Goal: Task Accomplishment & Management: Manage account settings

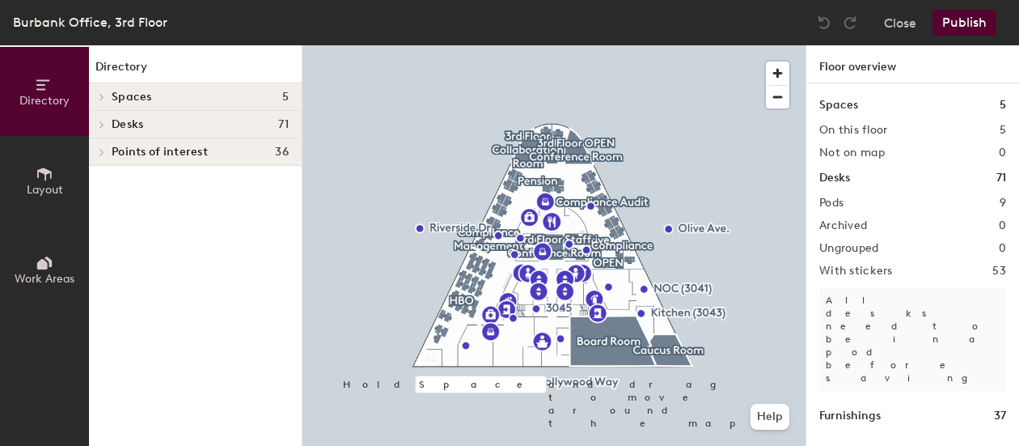
click at [106, 98] on span at bounding box center [101, 97] width 14 height 8
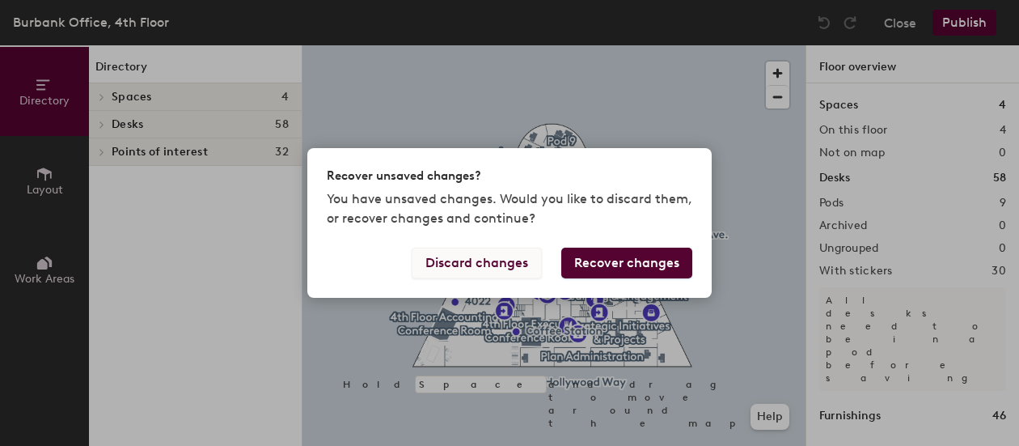
click at [483, 260] on button "Discard changes" at bounding box center [477, 262] width 130 height 31
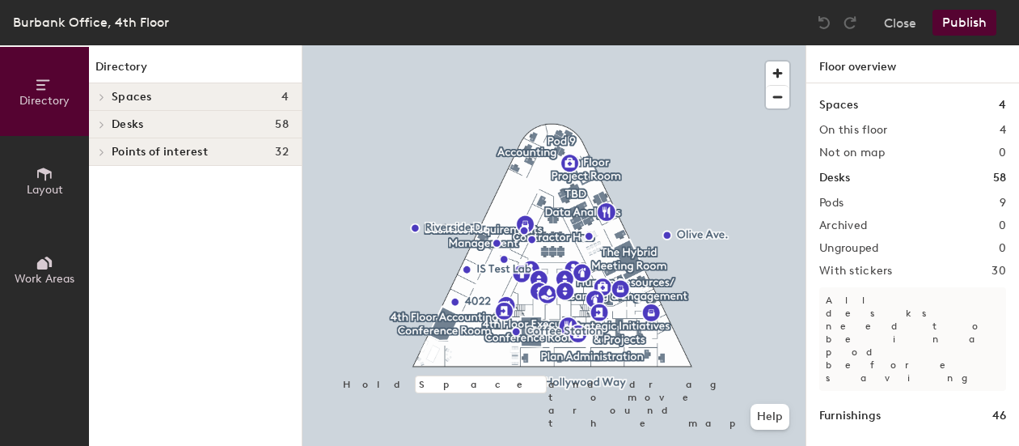
click at [106, 98] on span at bounding box center [101, 97] width 14 height 8
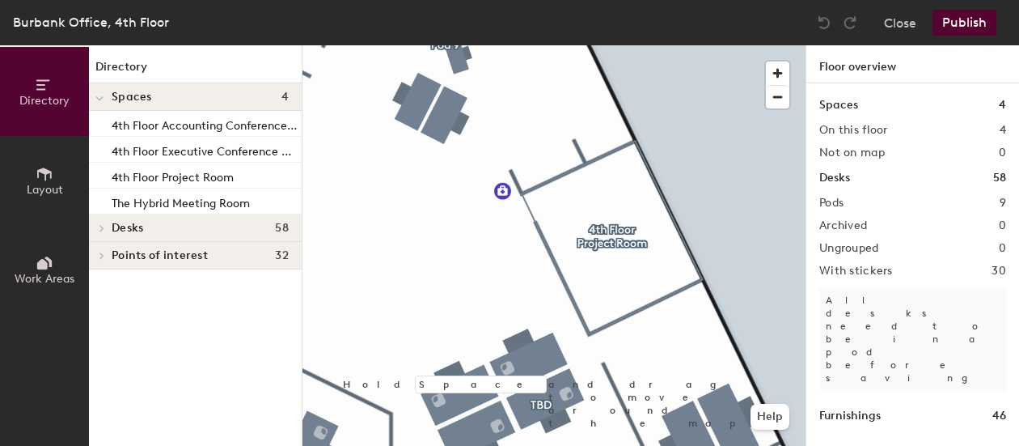
click at [612, 45] on div at bounding box center [553, 45] width 503 height 0
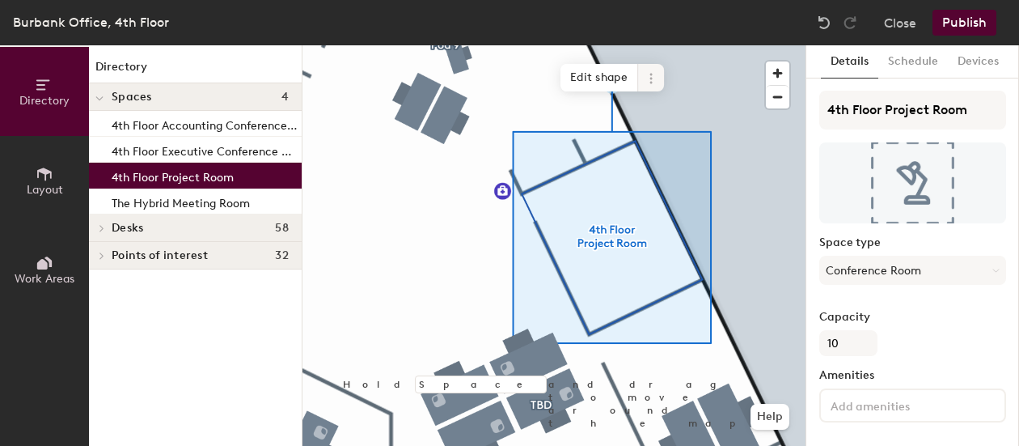
click at [649, 80] on icon at bounding box center [651, 78] width 13 height 13
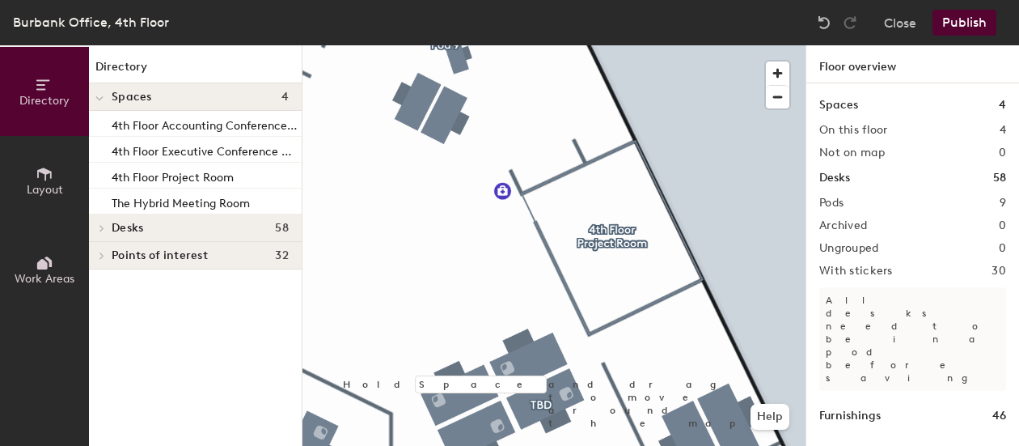
click at [644, 45] on div at bounding box center [553, 45] width 503 height 0
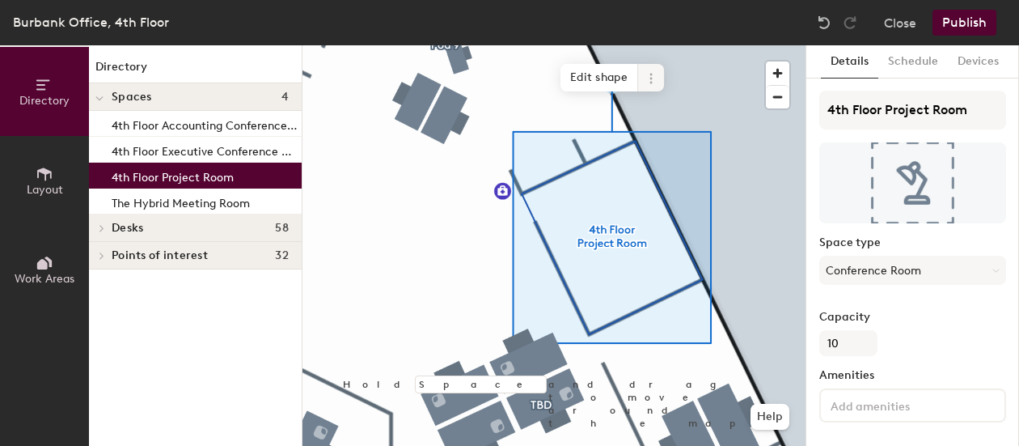
click at [659, 78] on span at bounding box center [651, 77] width 26 height 27
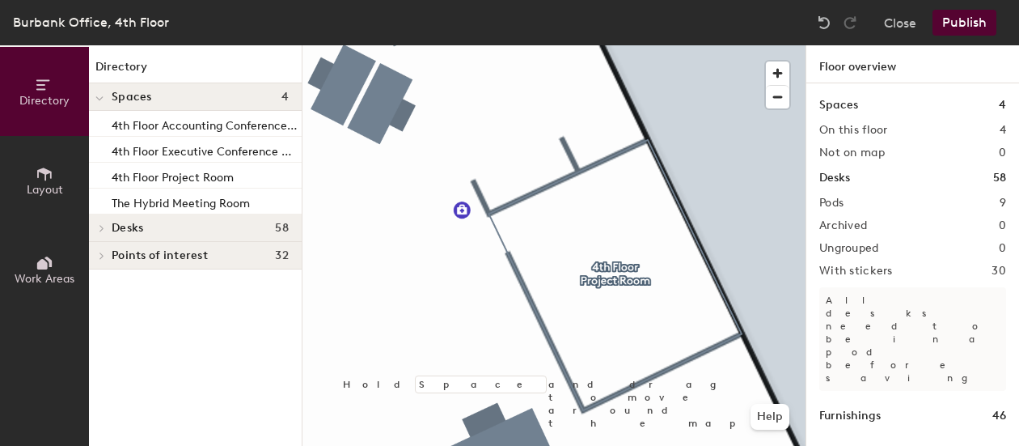
click at [97, 95] on span at bounding box center [99, 98] width 8 height 14
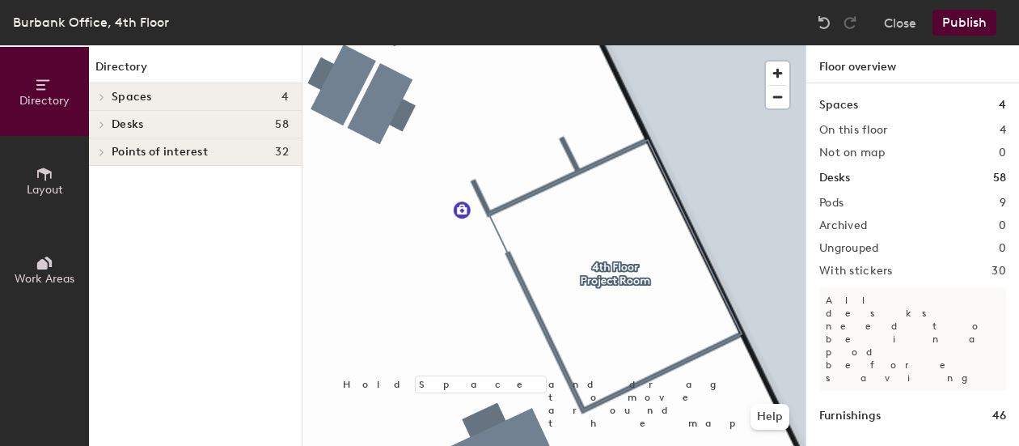
click at [103, 125] on icon at bounding box center [102, 124] width 6 height 8
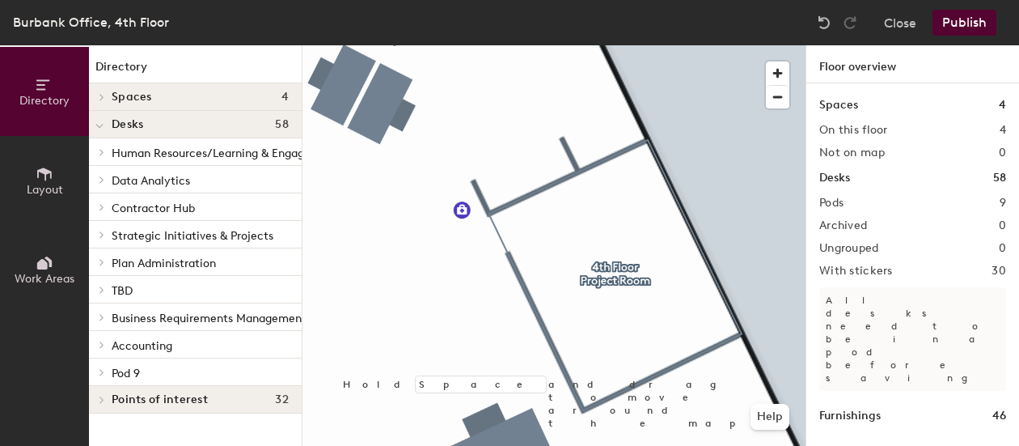
click at [105, 238] on span at bounding box center [101, 234] width 14 height 8
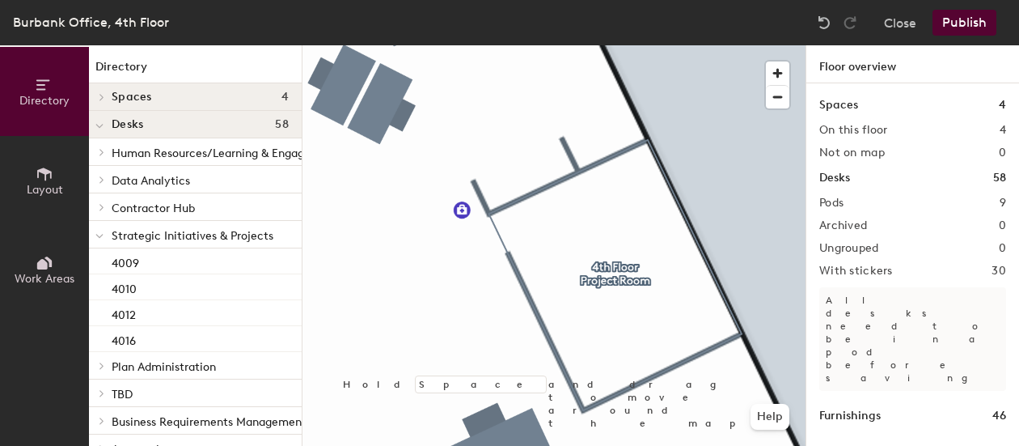
click at [103, 235] on icon at bounding box center [99, 236] width 6 height 3
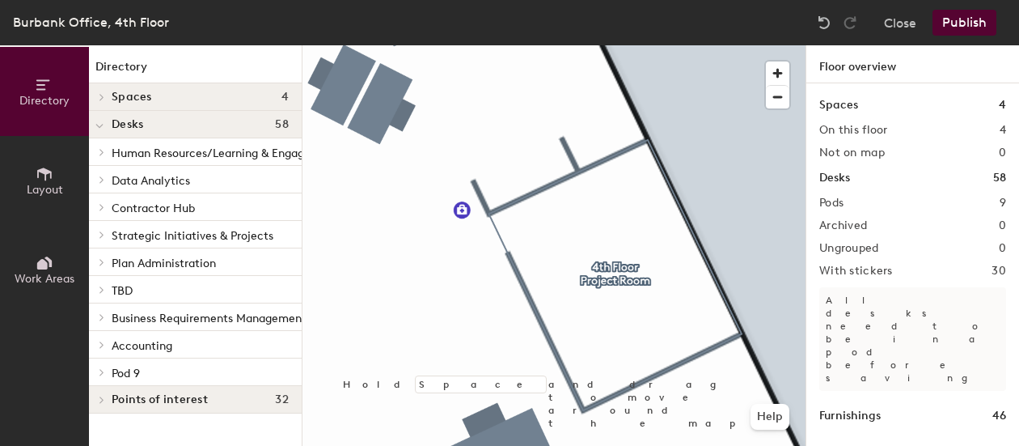
click at [99, 128] on icon at bounding box center [99, 126] width 6 height 3
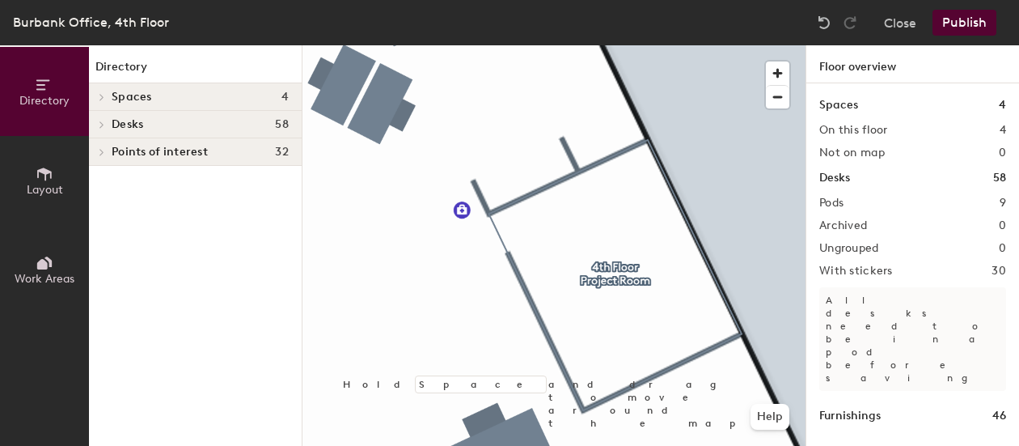
click at [100, 150] on icon at bounding box center [102, 152] width 6 height 8
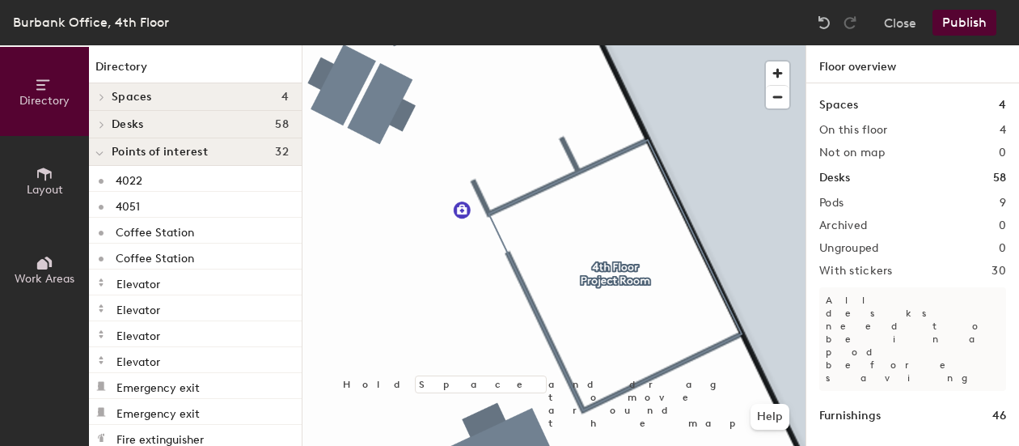
click at [99, 154] on icon at bounding box center [99, 153] width 8 height 6
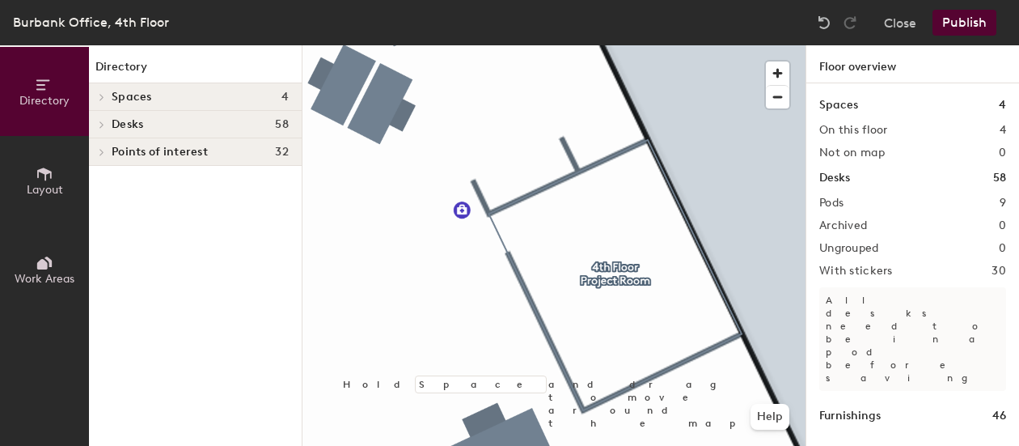
click at [99, 154] on icon at bounding box center [102, 152] width 6 height 8
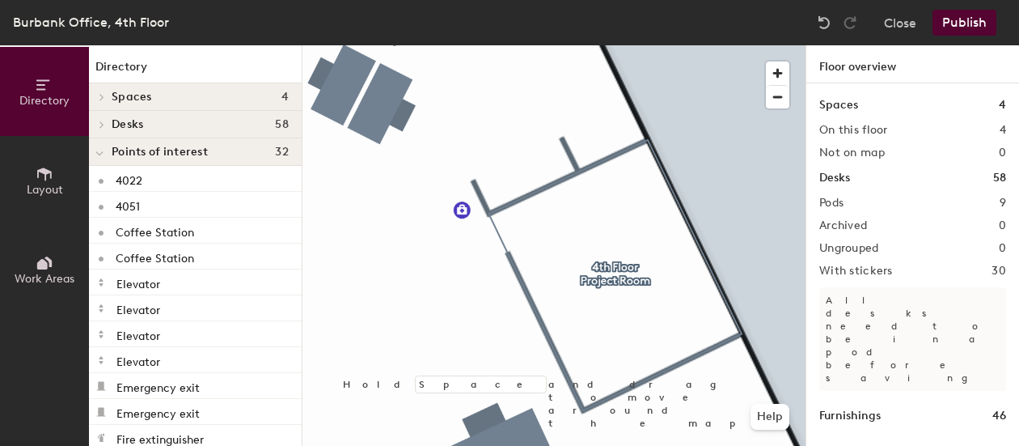
drag, startPoint x: 99, startPoint y: 155, endPoint x: 110, endPoint y: 151, distance: 11.3
click at [101, 155] on icon at bounding box center [99, 153] width 8 height 6
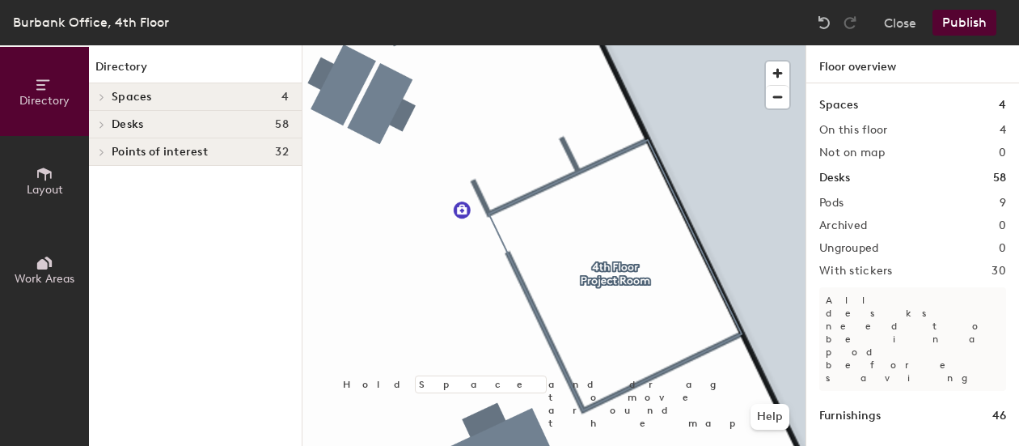
click at [40, 266] on icon at bounding box center [42, 264] width 11 height 11
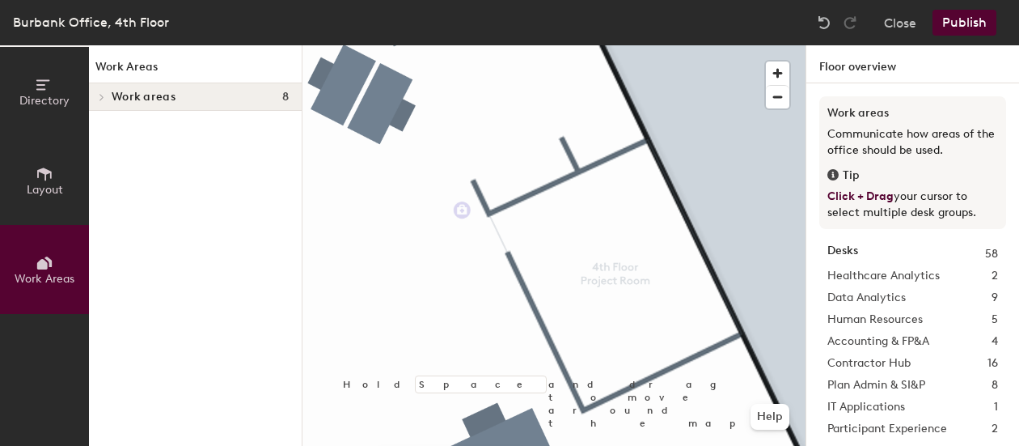
click at [97, 97] on span at bounding box center [101, 97] width 14 height 8
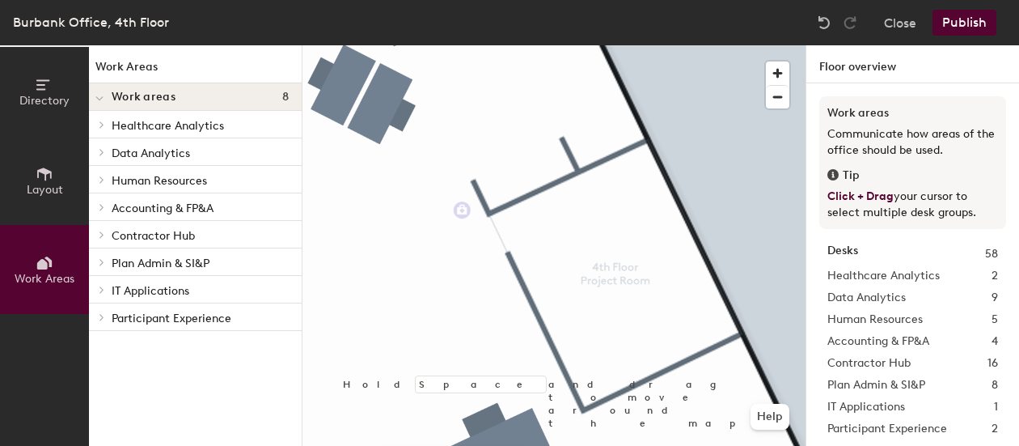
click at [107, 99] on div at bounding box center [99, 96] width 21 height 27
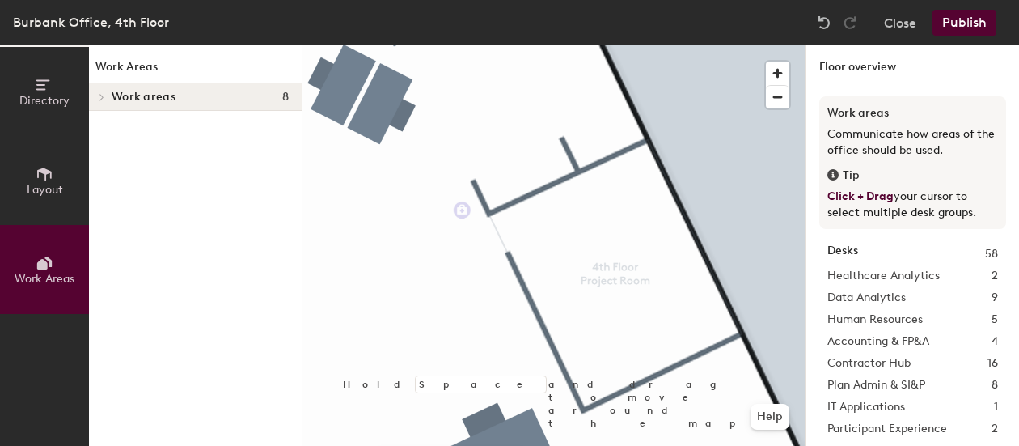
click at [45, 178] on icon at bounding box center [44, 173] width 15 height 13
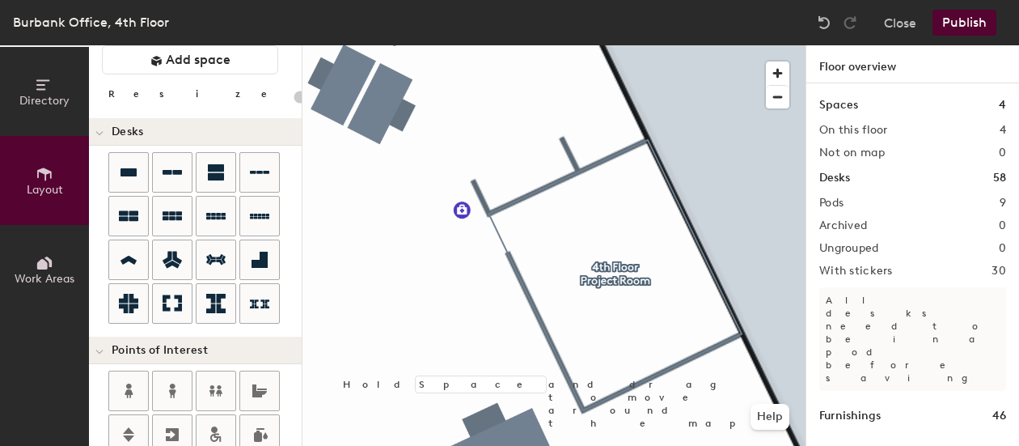
scroll to position [69, 0]
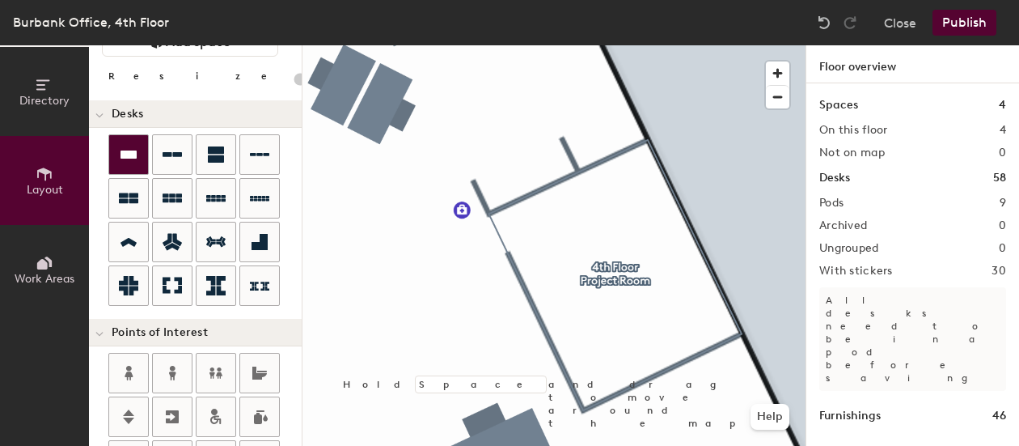
click at [130, 155] on icon at bounding box center [128, 154] width 16 height 8
click at [175, 159] on icon at bounding box center [172, 154] width 19 height 19
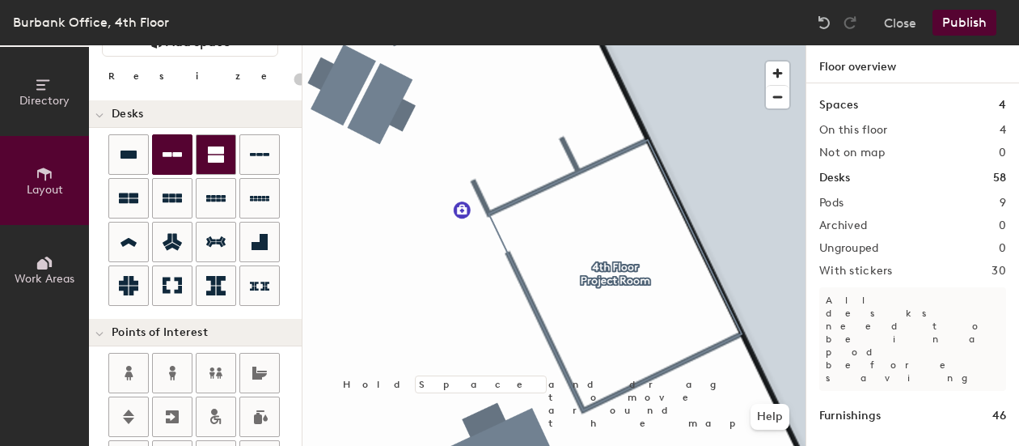
click at [205, 160] on div at bounding box center [216, 154] width 39 height 39
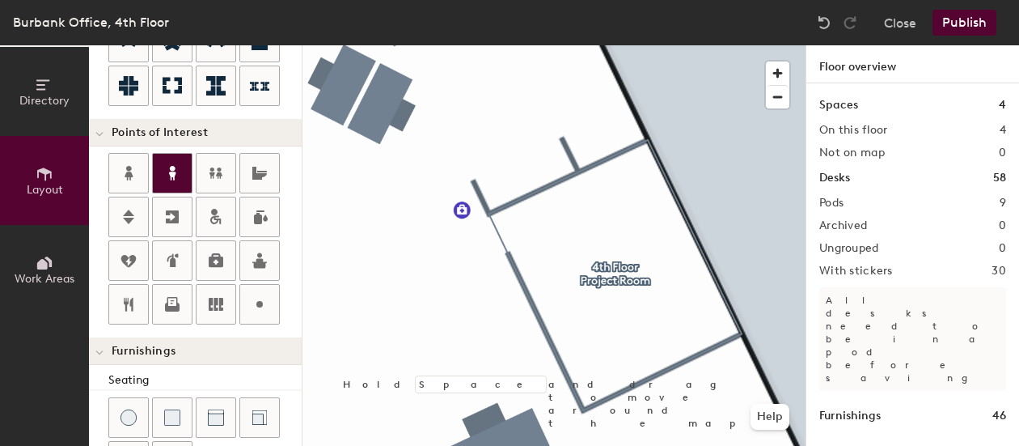
scroll to position [268, 0]
click at [102, 137] on icon at bounding box center [99, 135] width 8 height 6
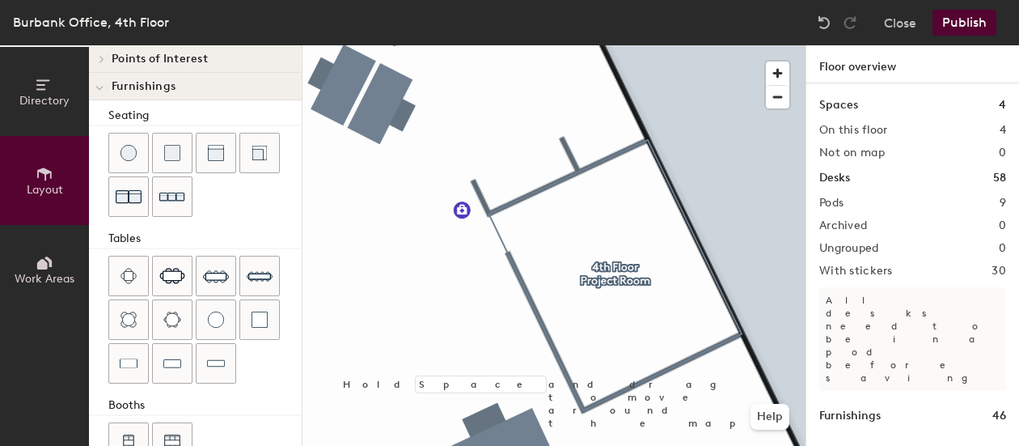
scroll to position [355, 0]
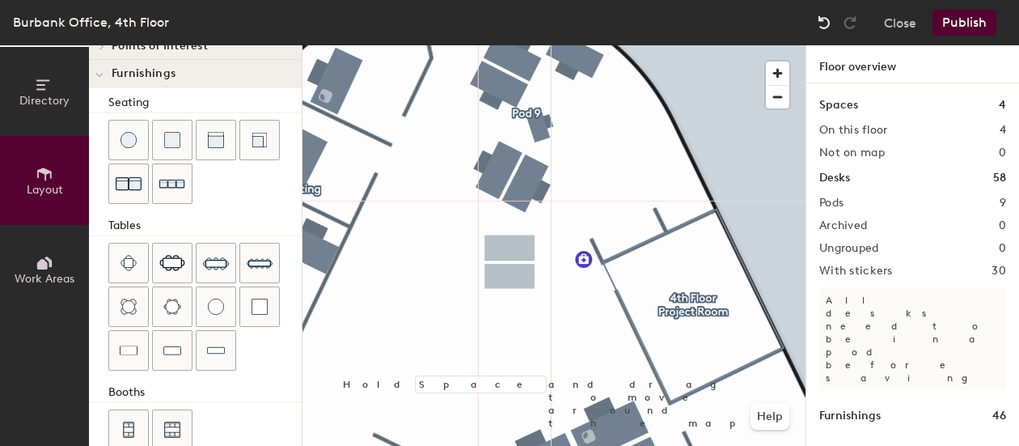
click at [826, 27] on img at bounding box center [824, 23] width 16 height 16
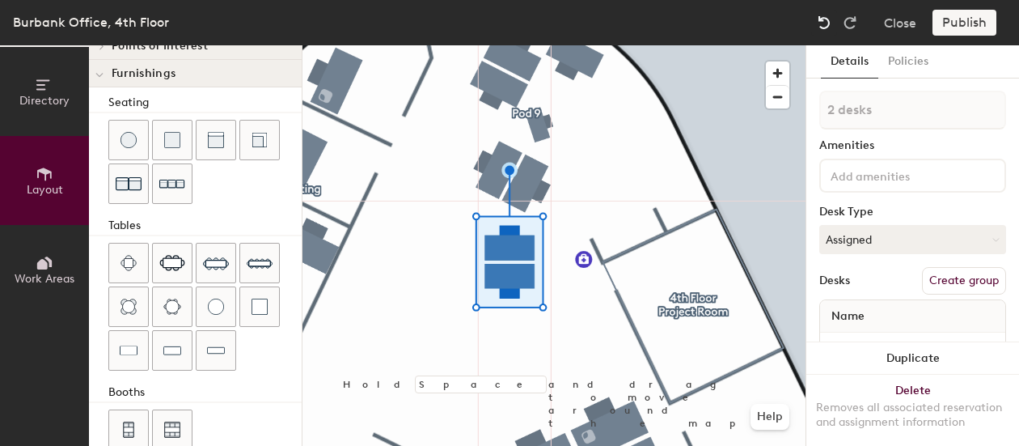
click at [826, 27] on img at bounding box center [824, 23] width 16 height 16
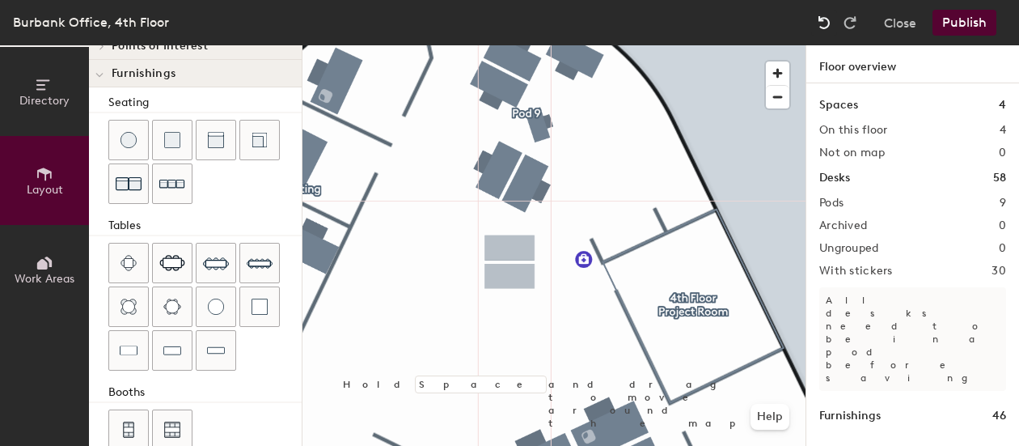
click at [826, 27] on img at bounding box center [824, 23] width 16 height 16
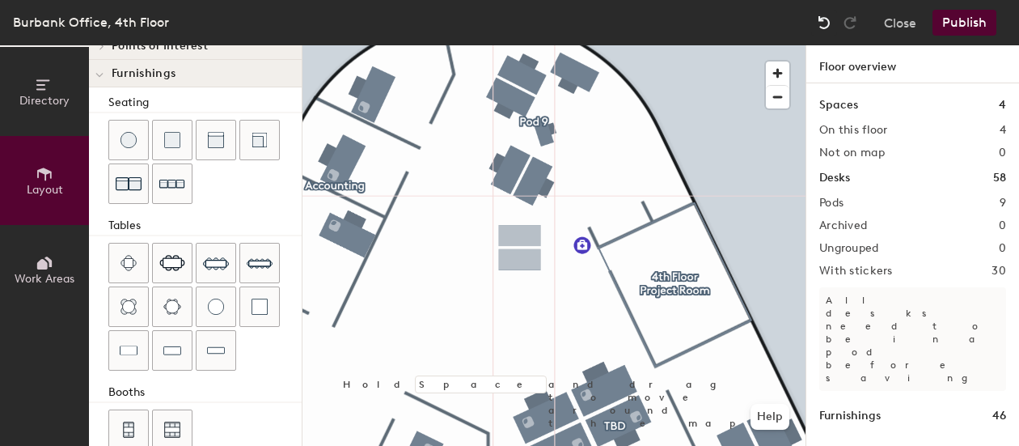
click at [822, 26] on img at bounding box center [824, 23] width 16 height 16
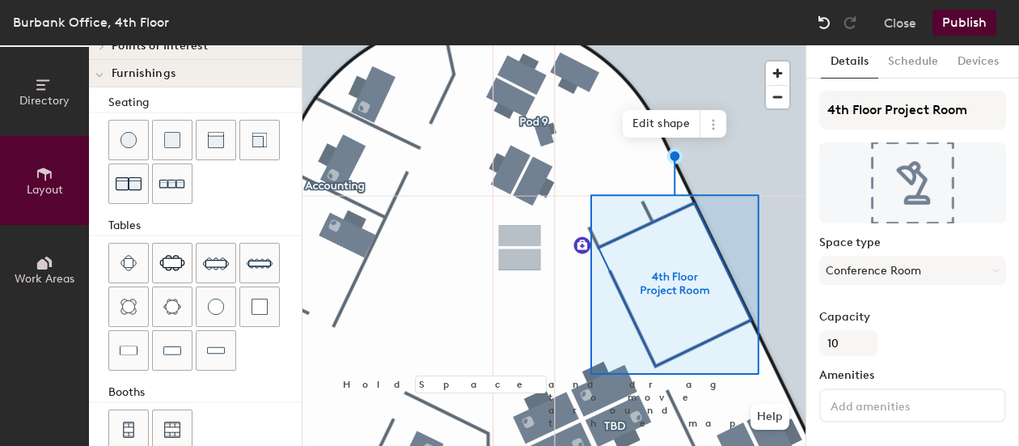
click at [822, 26] on img at bounding box center [824, 23] width 16 height 16
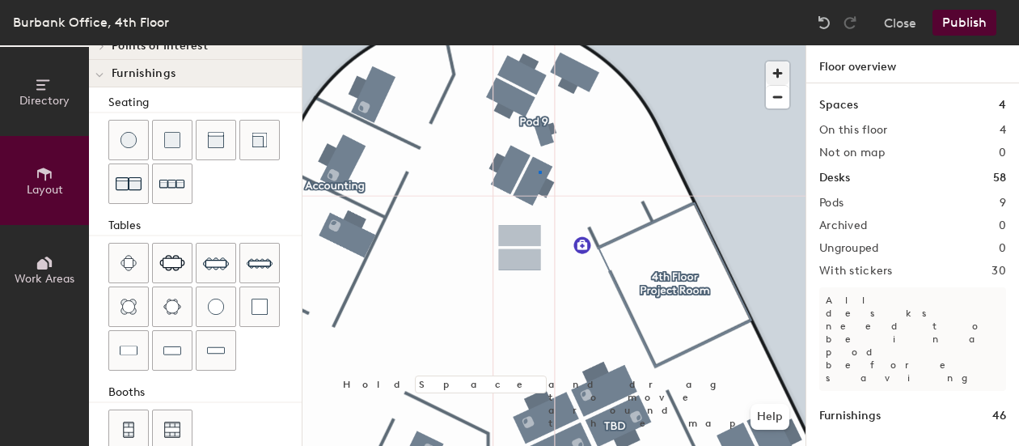
click at [539, 45] on div at bounding box center [553, 45] width 503 height 0
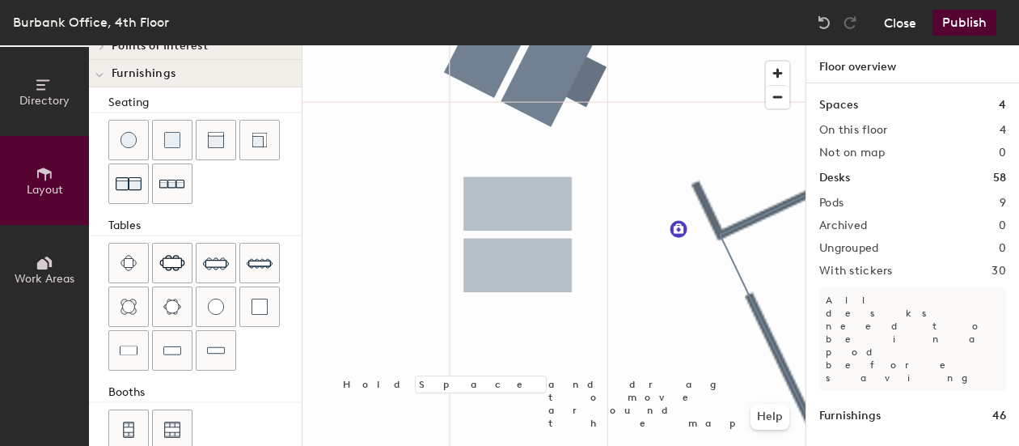
click at [907, 23] on button "Close" at bounding box center [900, 23] width 32 height 26
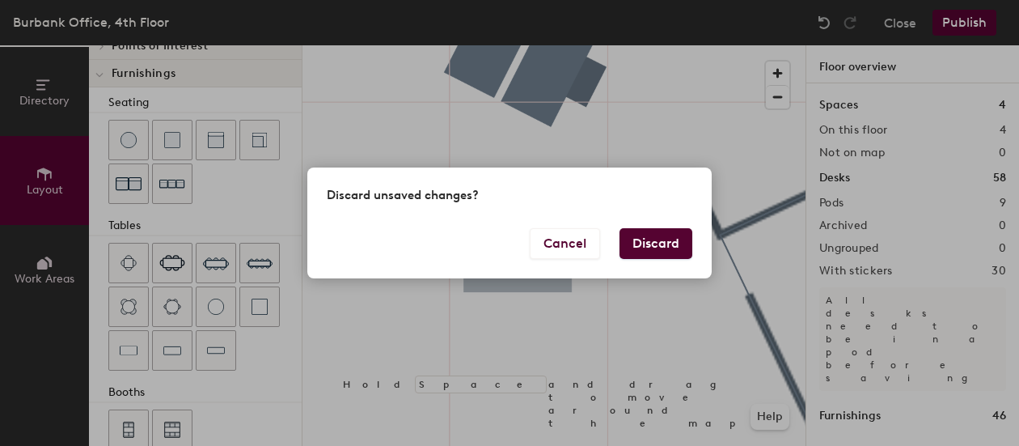
click at [672, 236] on button "Discard" at bounding box center [655, 243] width 73 height 31
type input "20"
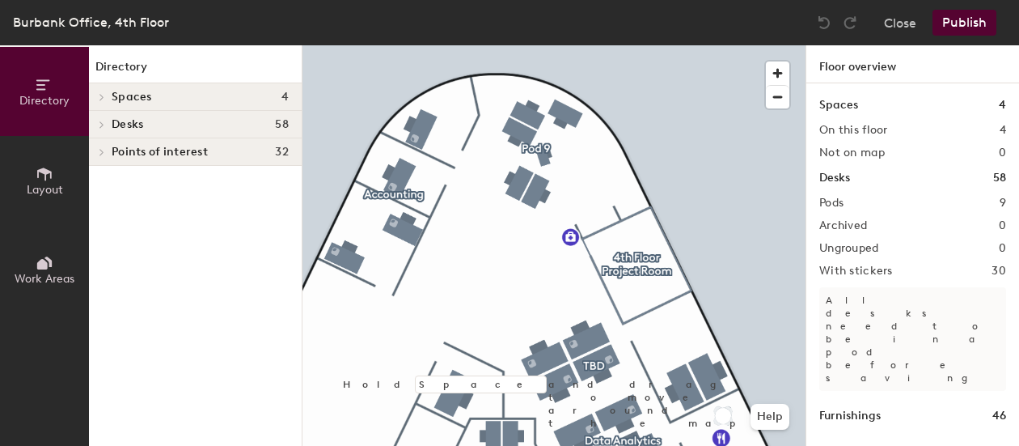
click at [44, 171] on icon at bounding box center [44, 173] width 15 height 13
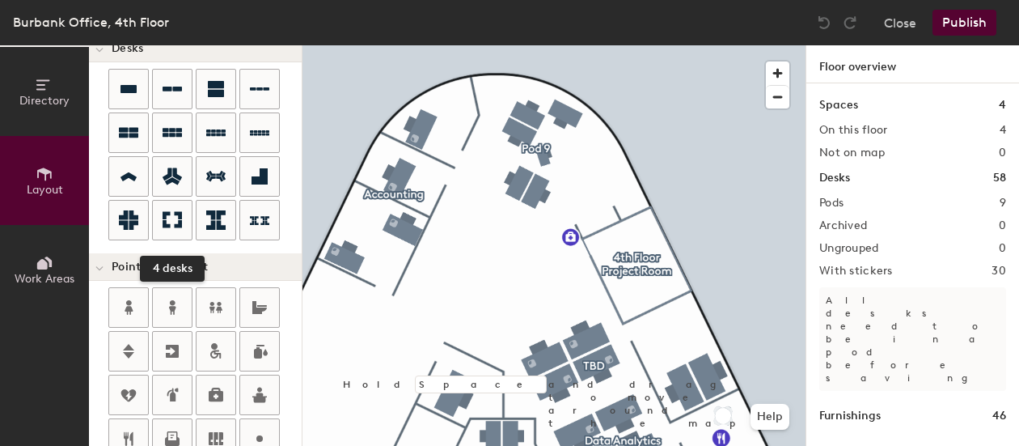
scroll to position [539, 0]
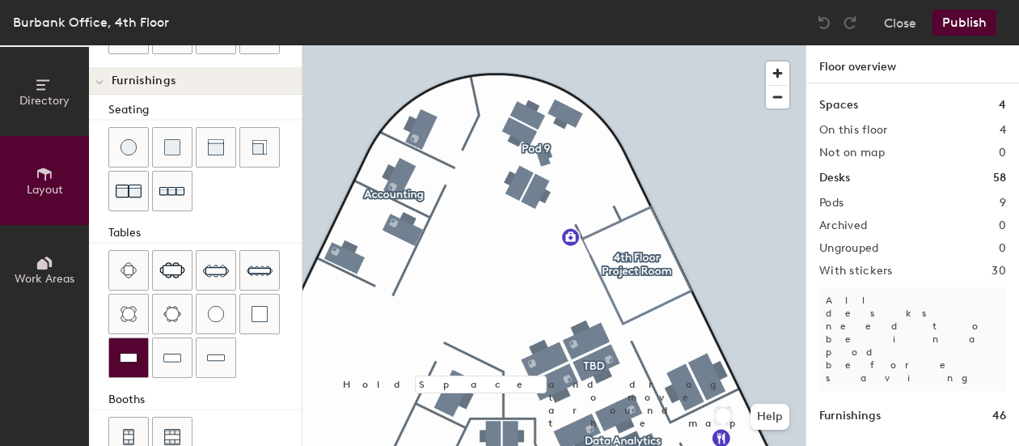
click at [131, 358] on img at bounding box center [129, 357] width 18 height 16
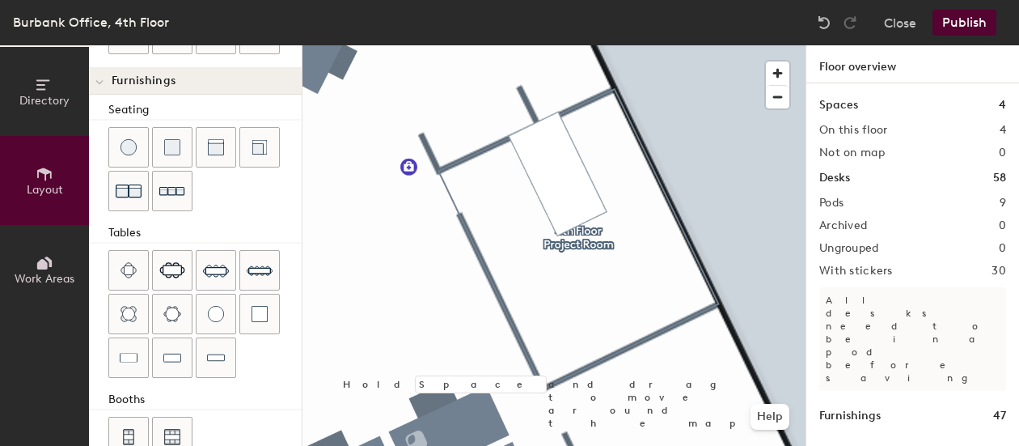
type input "60"
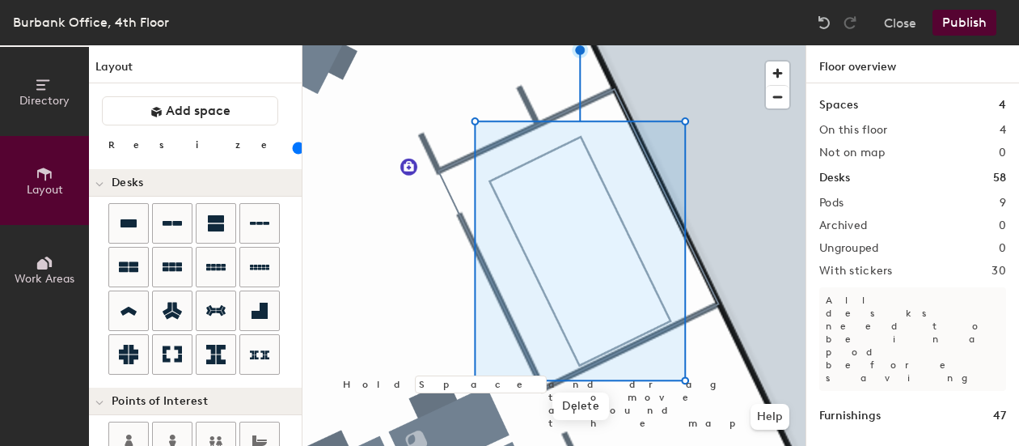
scroll to position [539, 0]
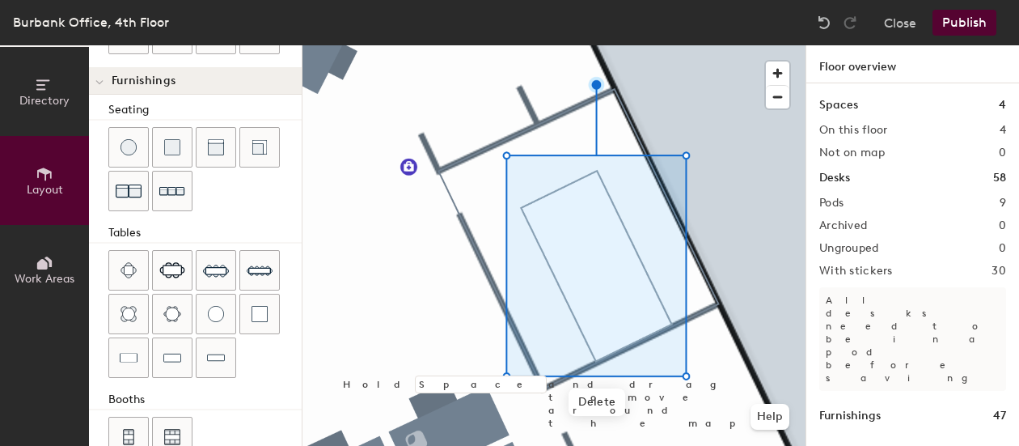
click at [971, 24] on button "Publish" at bounding box center [964, 23] width 64 height 26
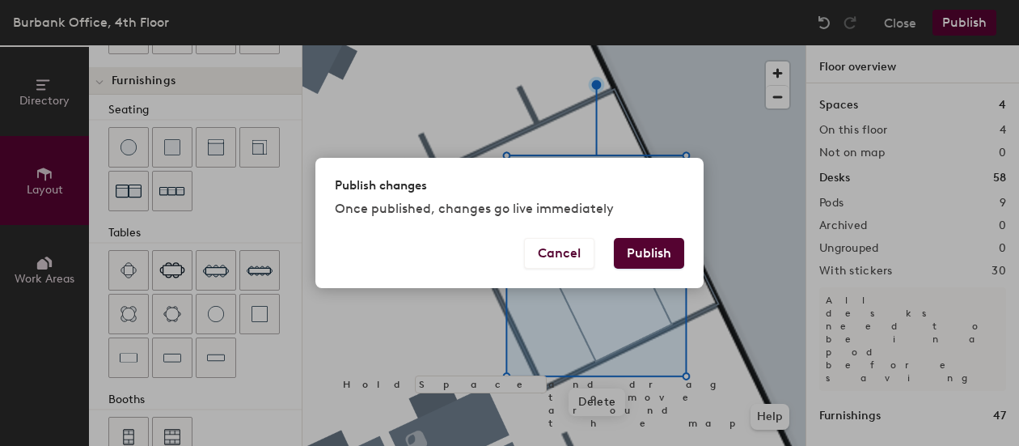
click at [655, 244] on button "Publish" at bounding box center [649, 253] width 70 height 31
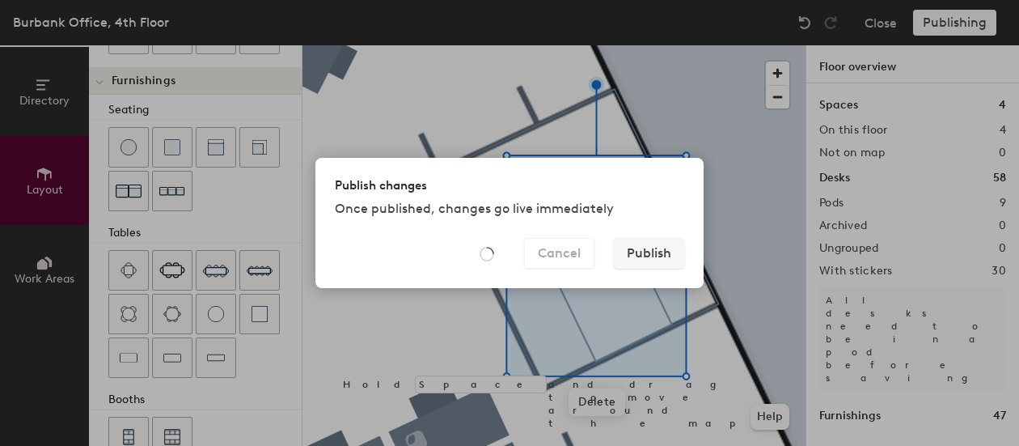
type input "20"
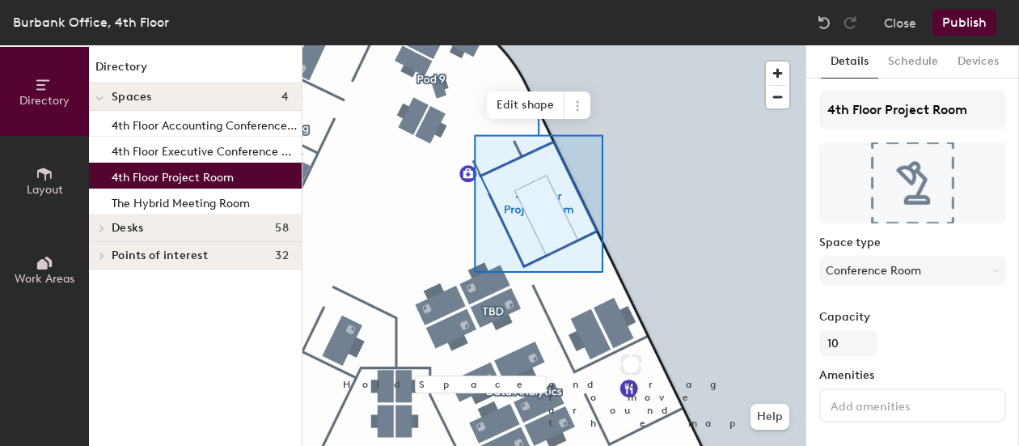
click at [43, 260] on icon at bounding box center [42, 264] width 11 height 11
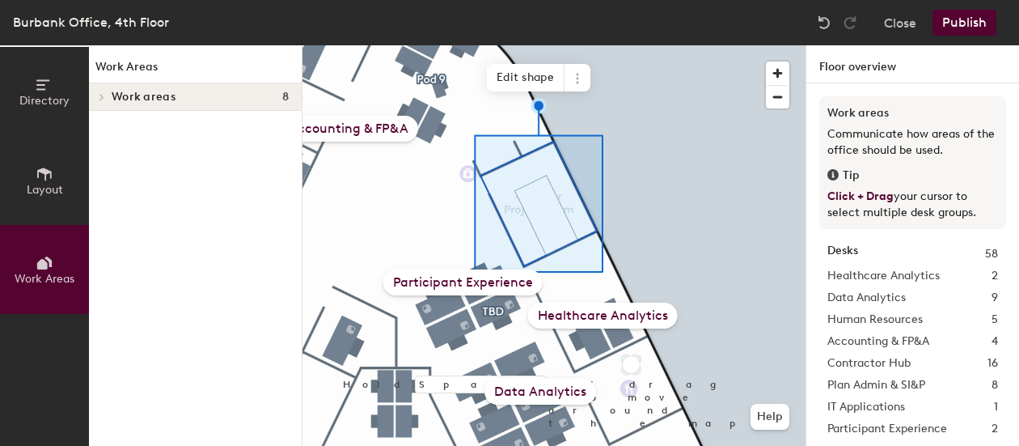
click at [33, 91] on button "Directory" at bounding box center [44, 91] width 89 height 89
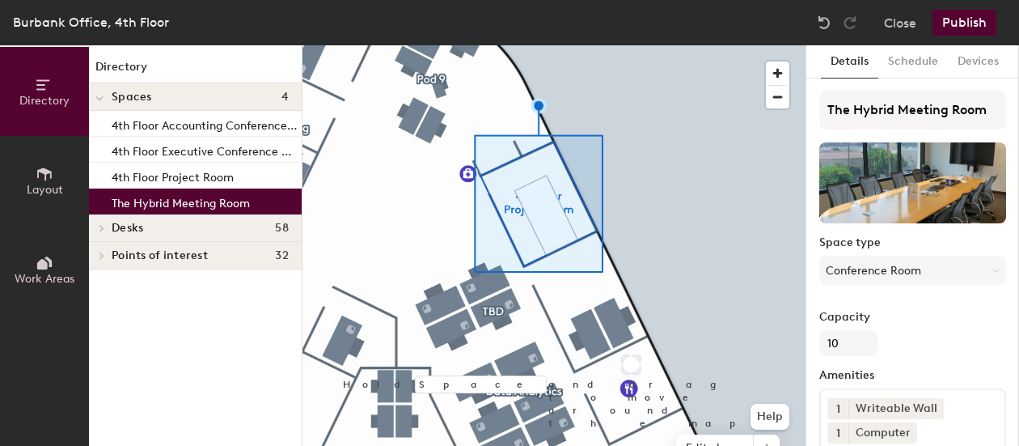
click at [163, 201] on p "The Hybrid Meeting Room" at bounding box center [181, 201] width 138 height 19
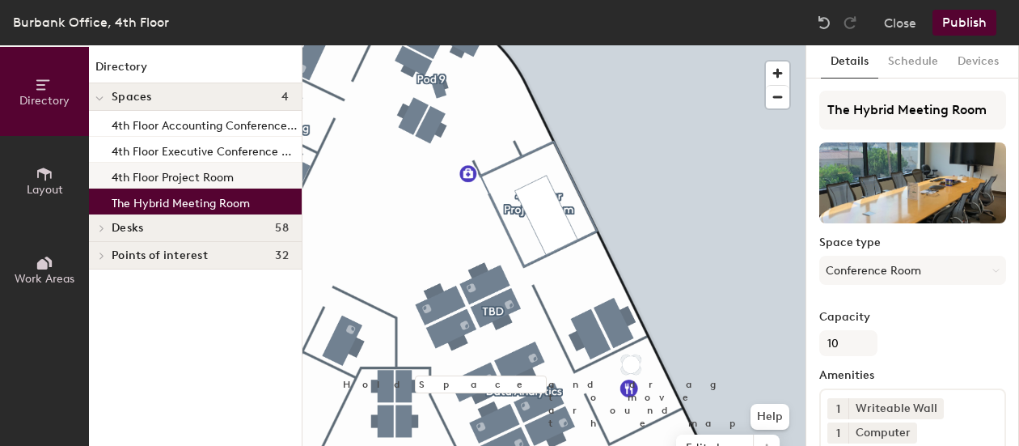
click at [172, 173] on p "4th Floor Project Room" at bounding box center [173, 175] width 122 height 19
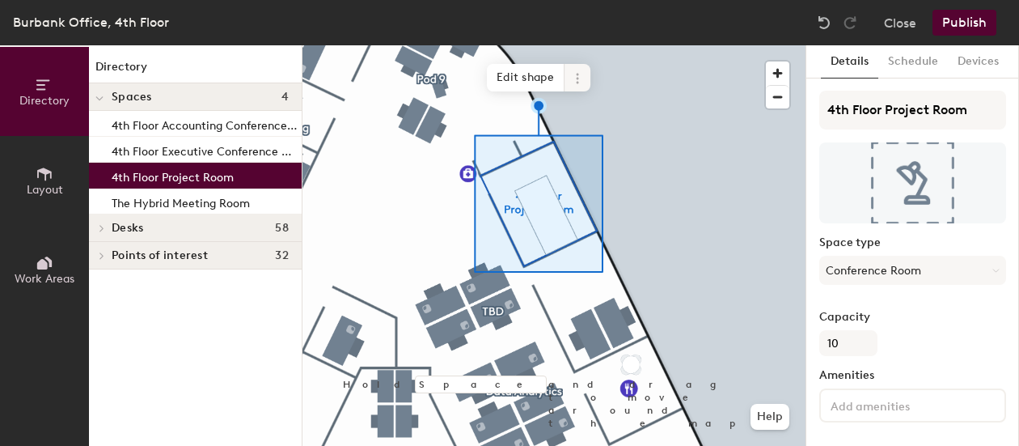
click at [579, 81] on icon at bounding box center [577, 78] width 13 height 13
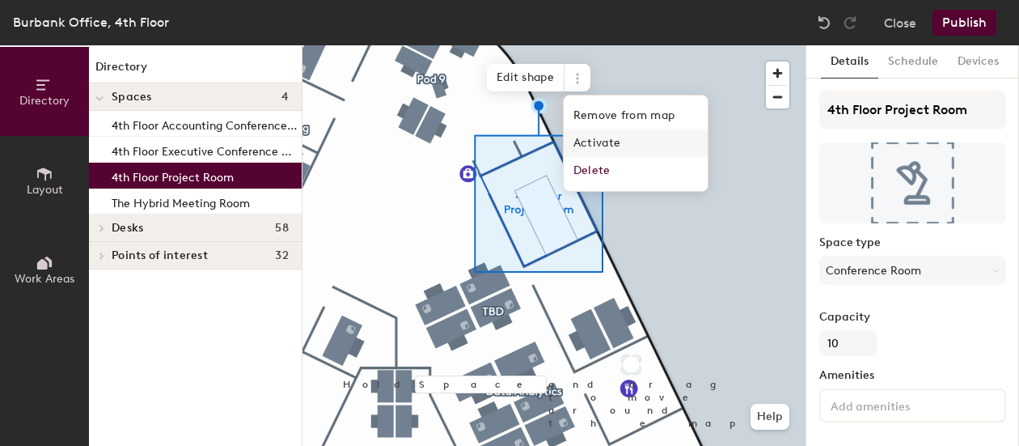
click at [585, 145] on span "Activate" at bounding box center [636, 142] width 144 height 27
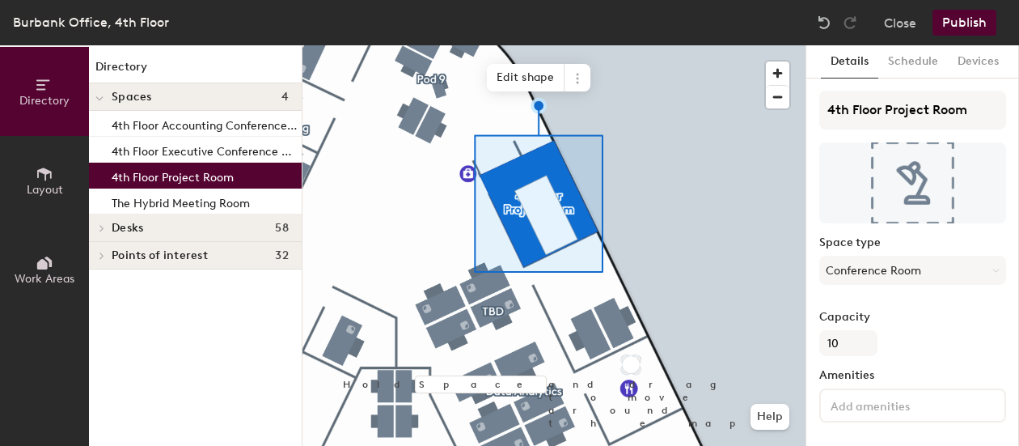
click at [954, 21] on button "Publish" at bounding box center [964, 23] width 64 height 26
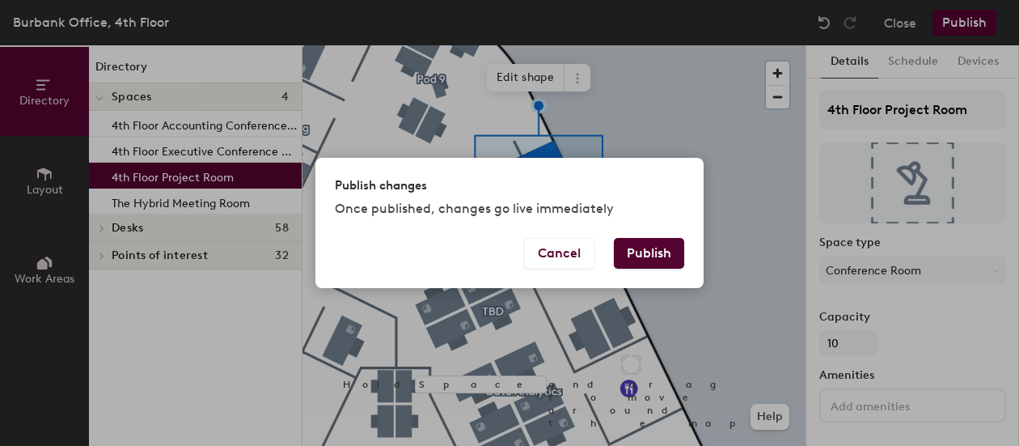
click at [650, 250] on button "Publish" at bounding box center [649, 253] width 70 height 31
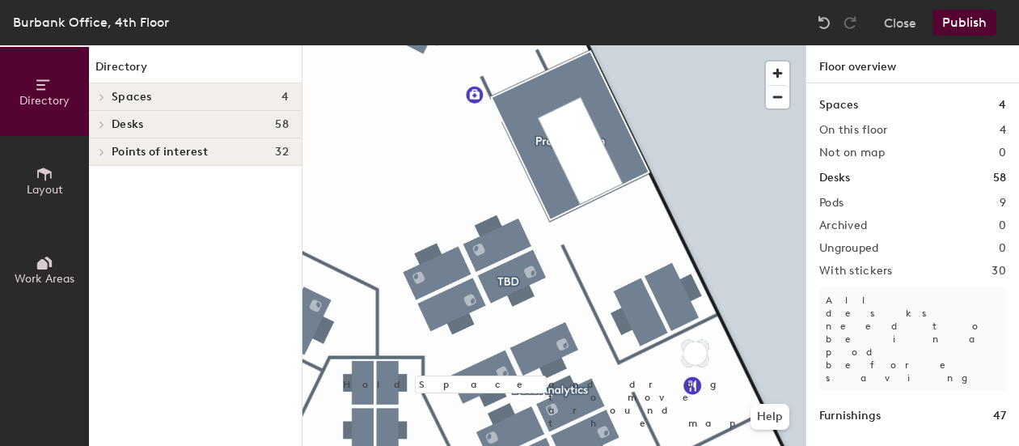
click at [573, 45] on div at bounding box center [553, 45] width 503 height 0
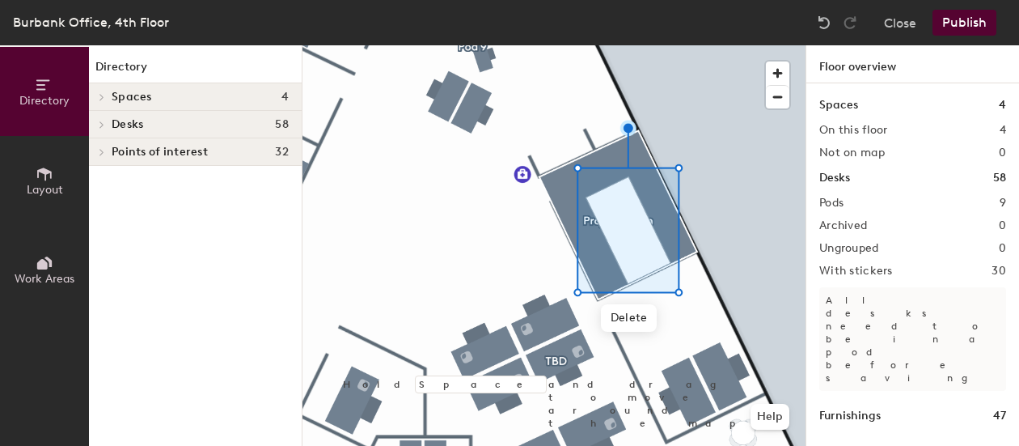
scroll to position [98, 0]
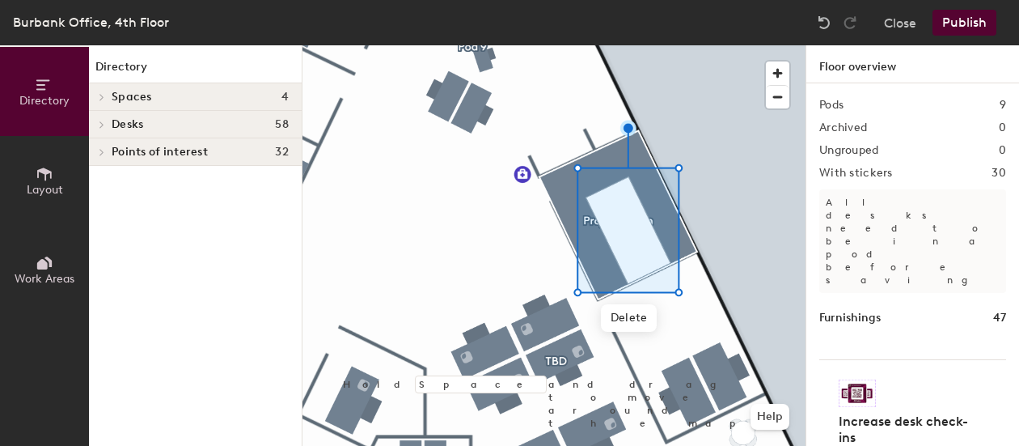
click at [54, 171] on button "Layout" at bounding box center [44, 180] width 89 height 89
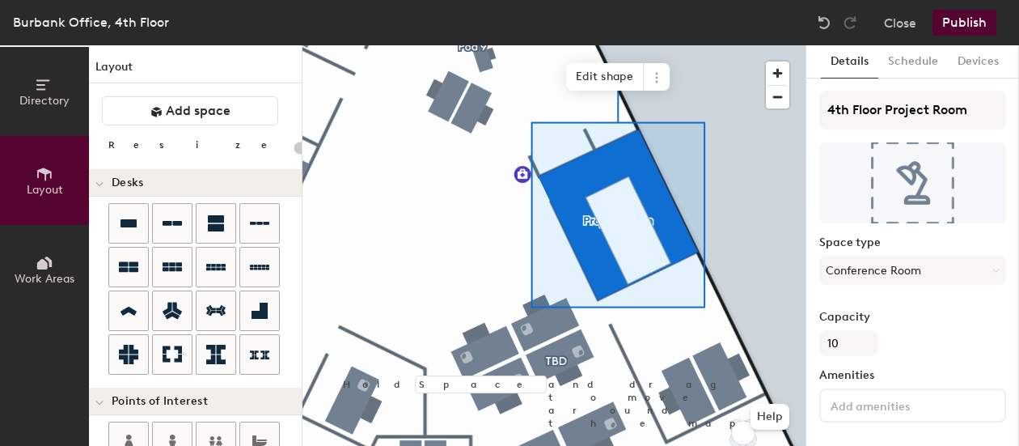
scroll to position [134, 0]
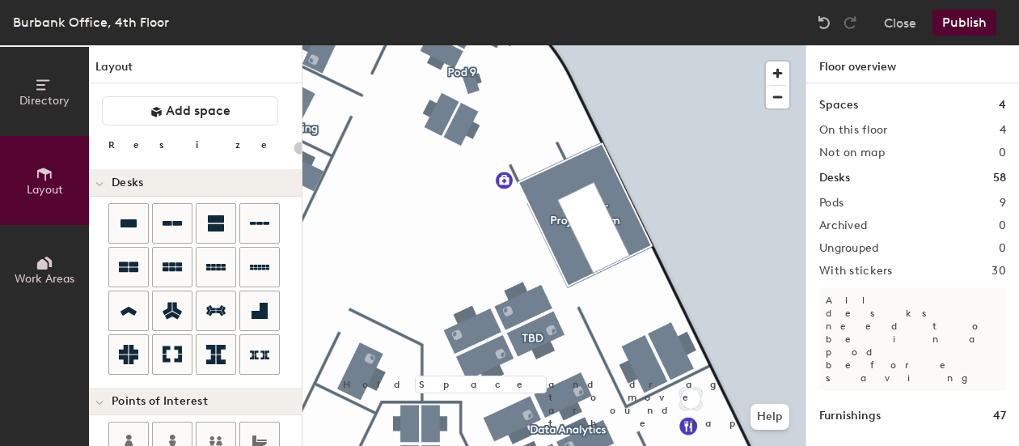
type input "20"
click at [44, 85] on icon at bounding box center [45, 85] width 18 height 18
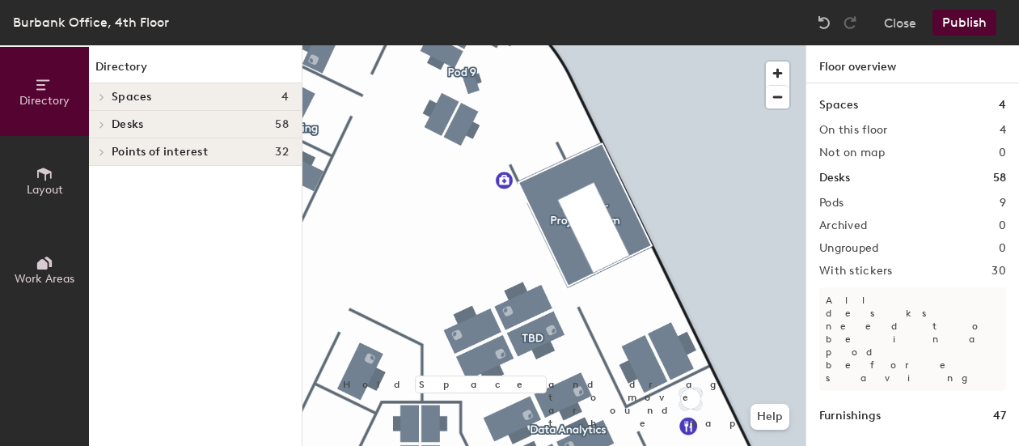
click at [104, 128] on icon at bounding box center [102, 124] width 6 height 8
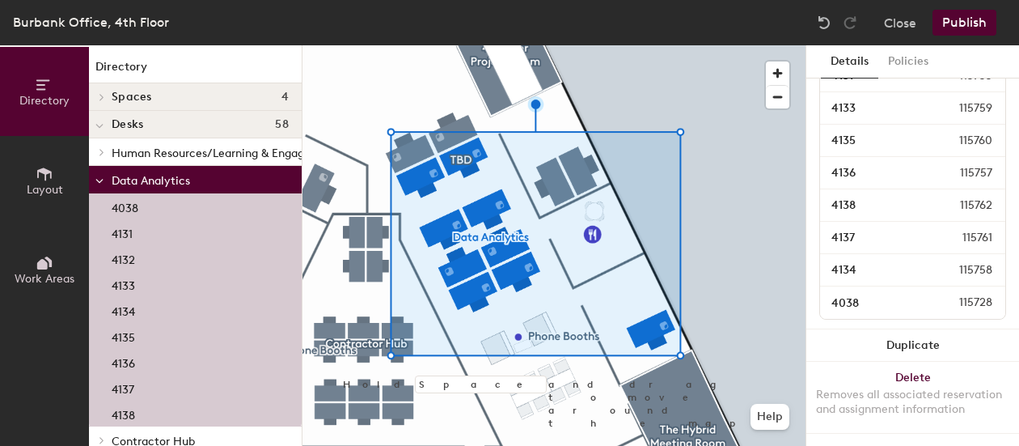
scroll to position [184, 0]
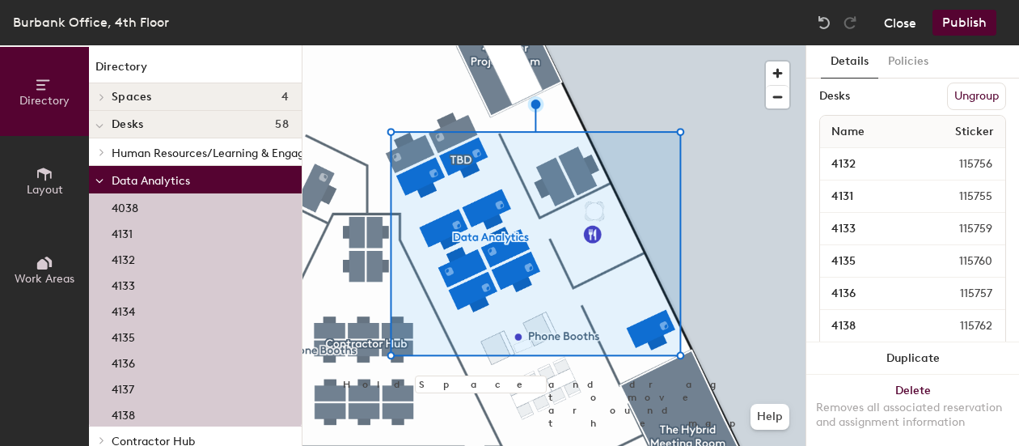
click at [901, 19] on button "Close" at bounding box center [900, 23] width 32 height 26
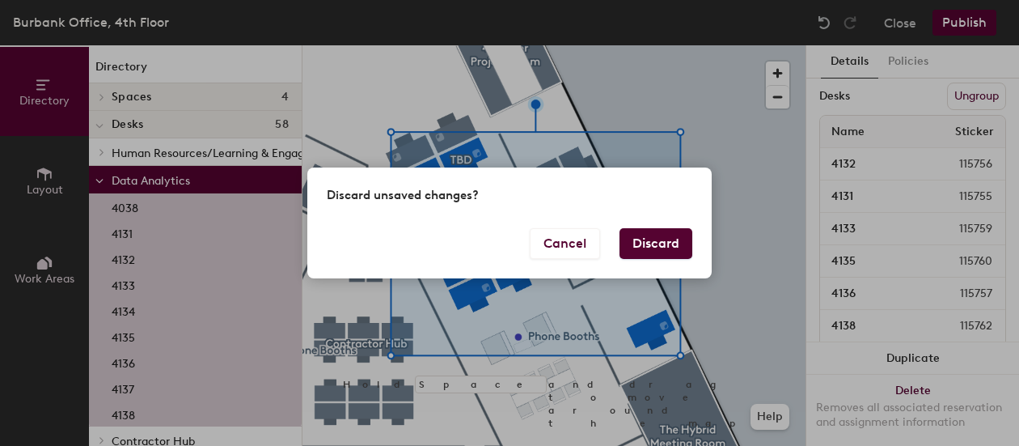
click at [667, 246] on button "Discard" at bounding box center [655, 243] width 73 height 31
